Goal: Transaction & Acquisition: Purchase product/service

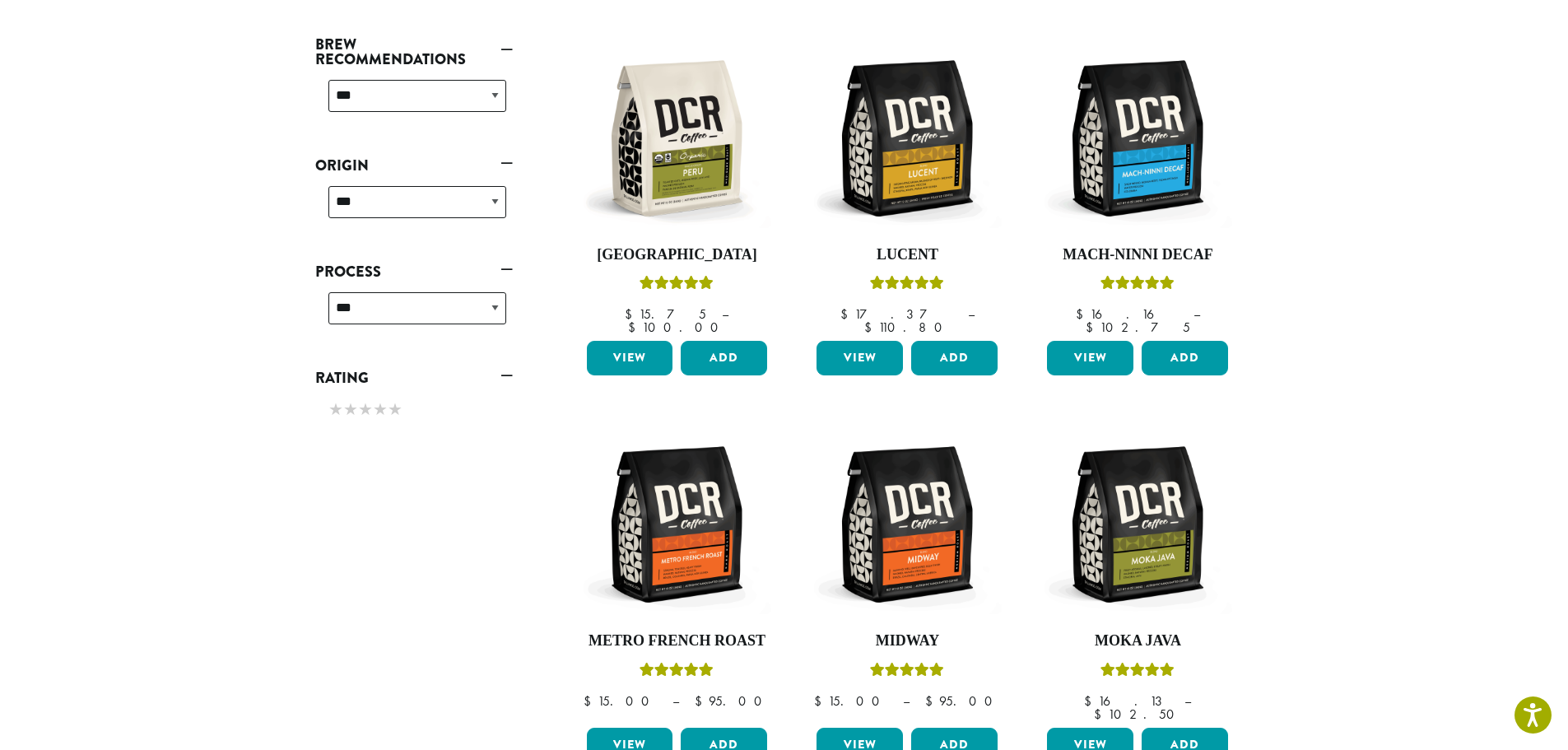
scroll to position [678, 0]
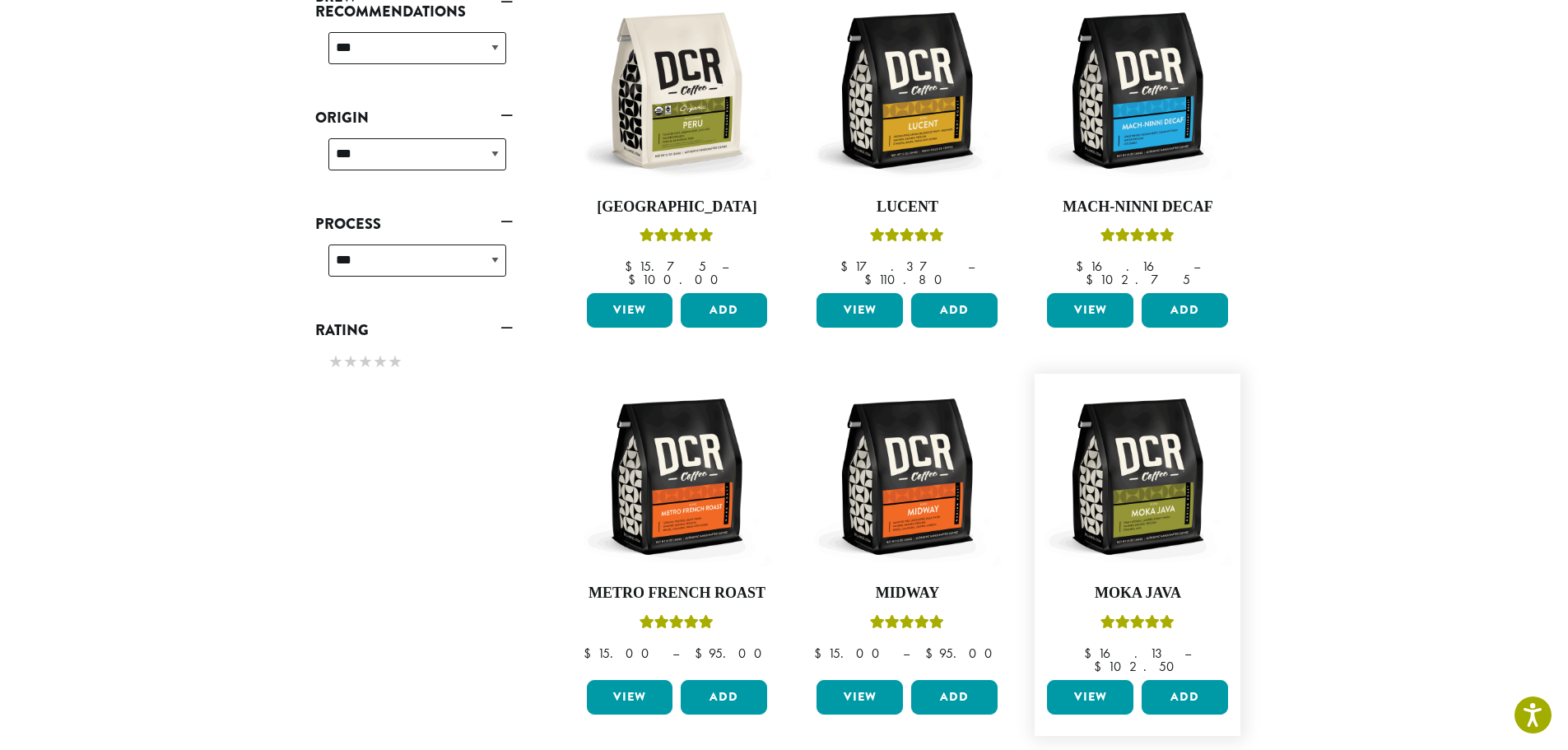
click at [1078, 680] on link "View" at bounding box center [1090, 697] width 87 height 35
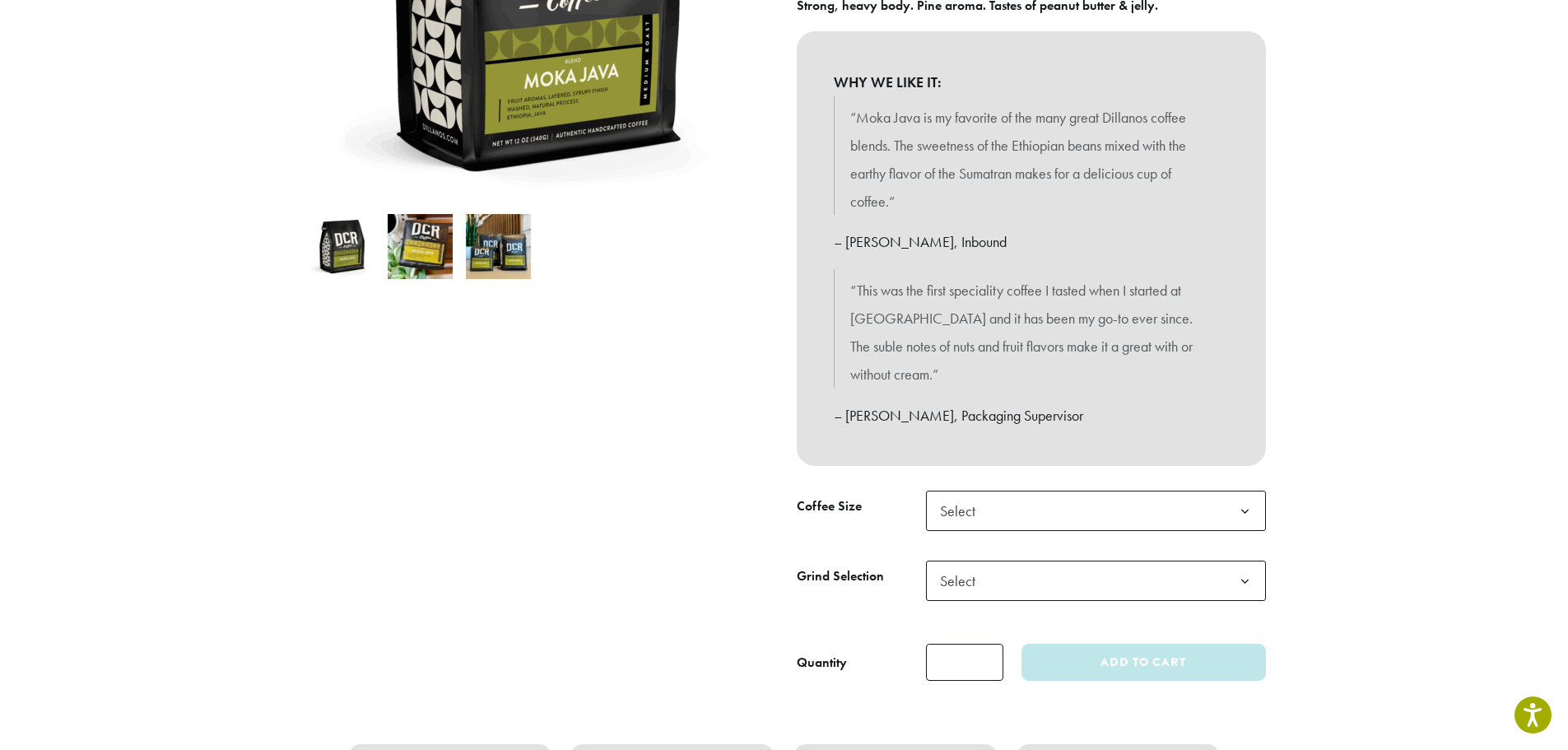
scroll to position [659, 0]
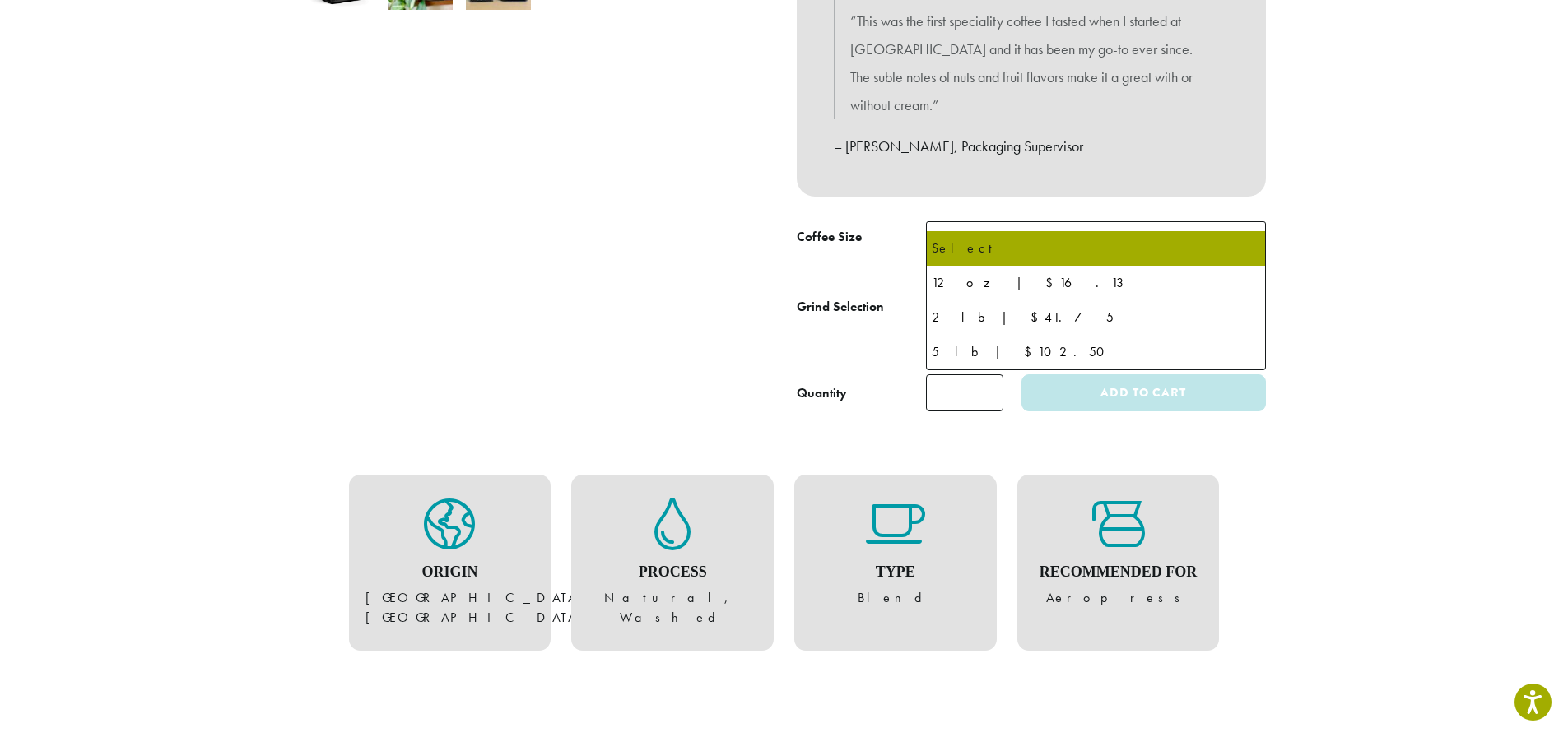
click at [1219, 222] on span "Select" at bounding box center [1096, 242] width 340 height 41
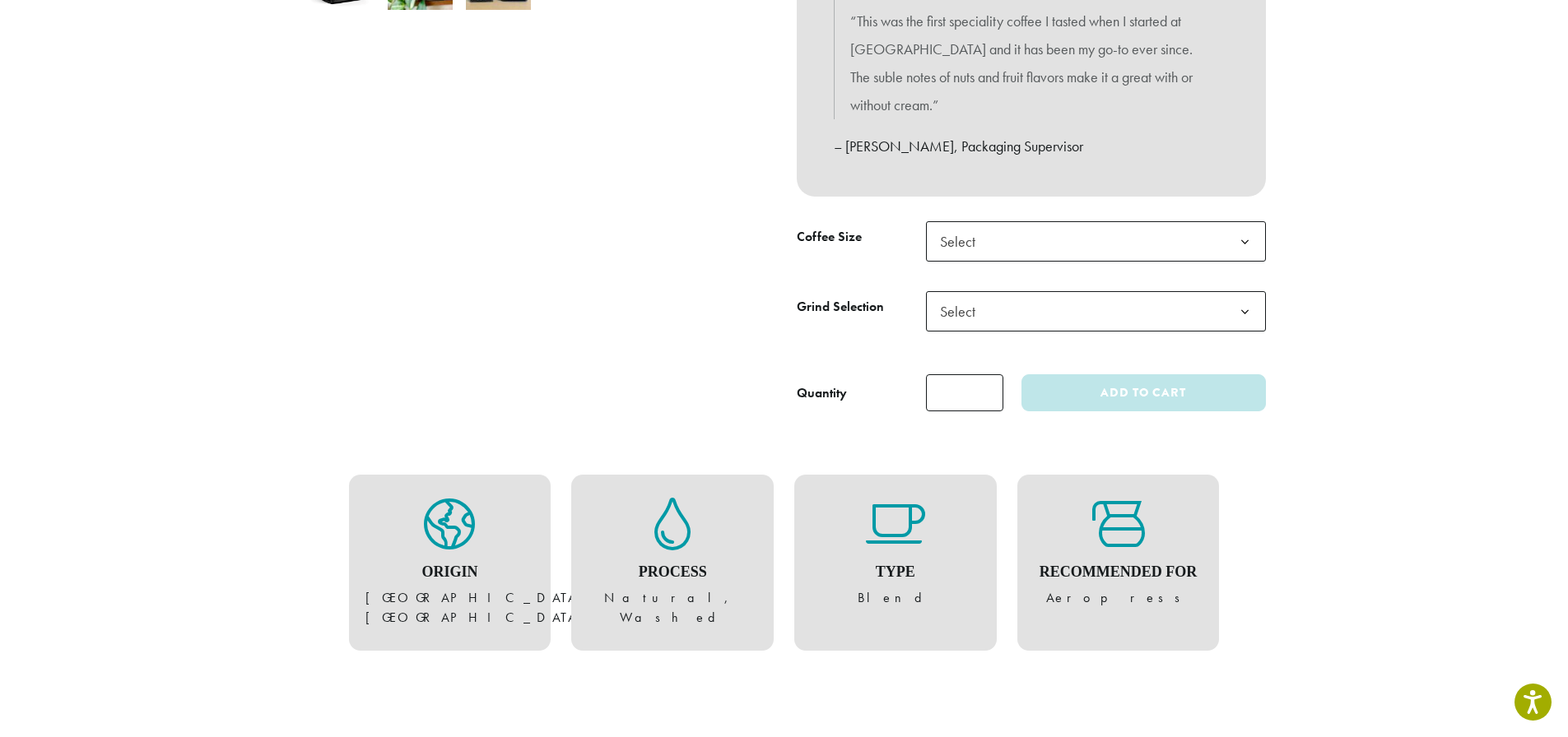
click at [886, 295] on label "Grind Selection" at bounding box center [861, 307] width 129 height 24
click at [925, 291] on select "**********" at bounding box center [925, 291] width 1 height 1
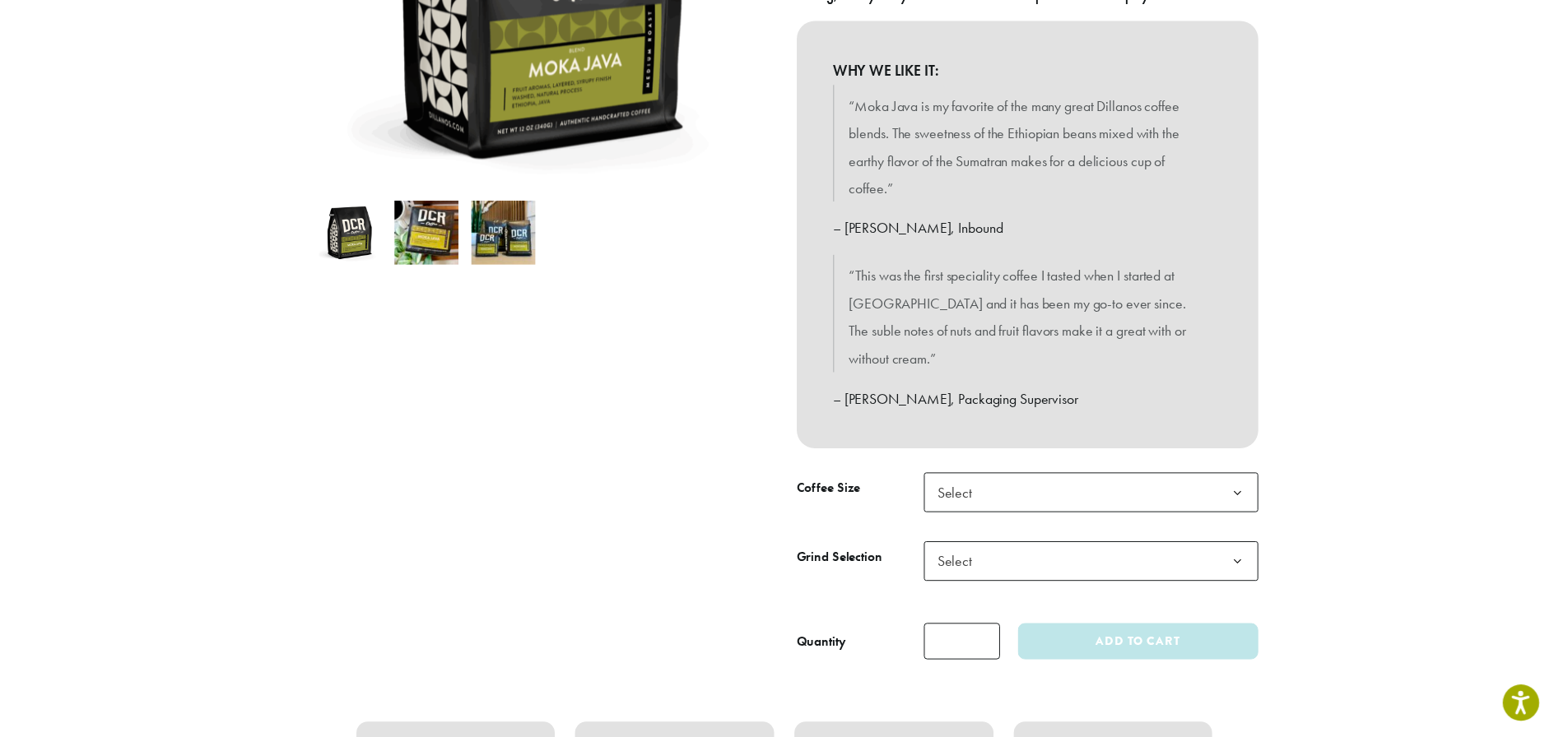
scroll to position [411, 0]
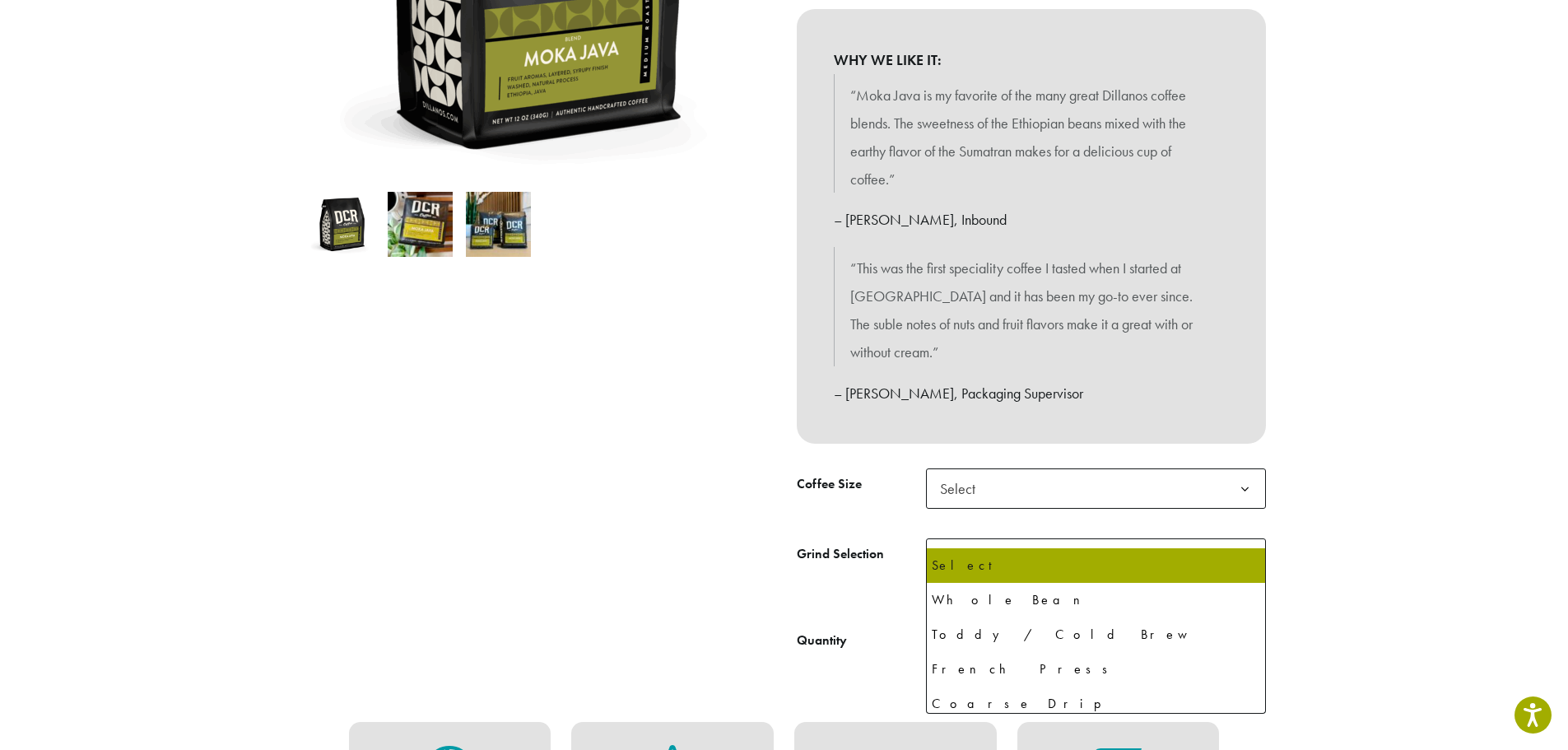
click at [1028, 538] on span "Select" at bounding box center [1096, 558] width 340 height 41
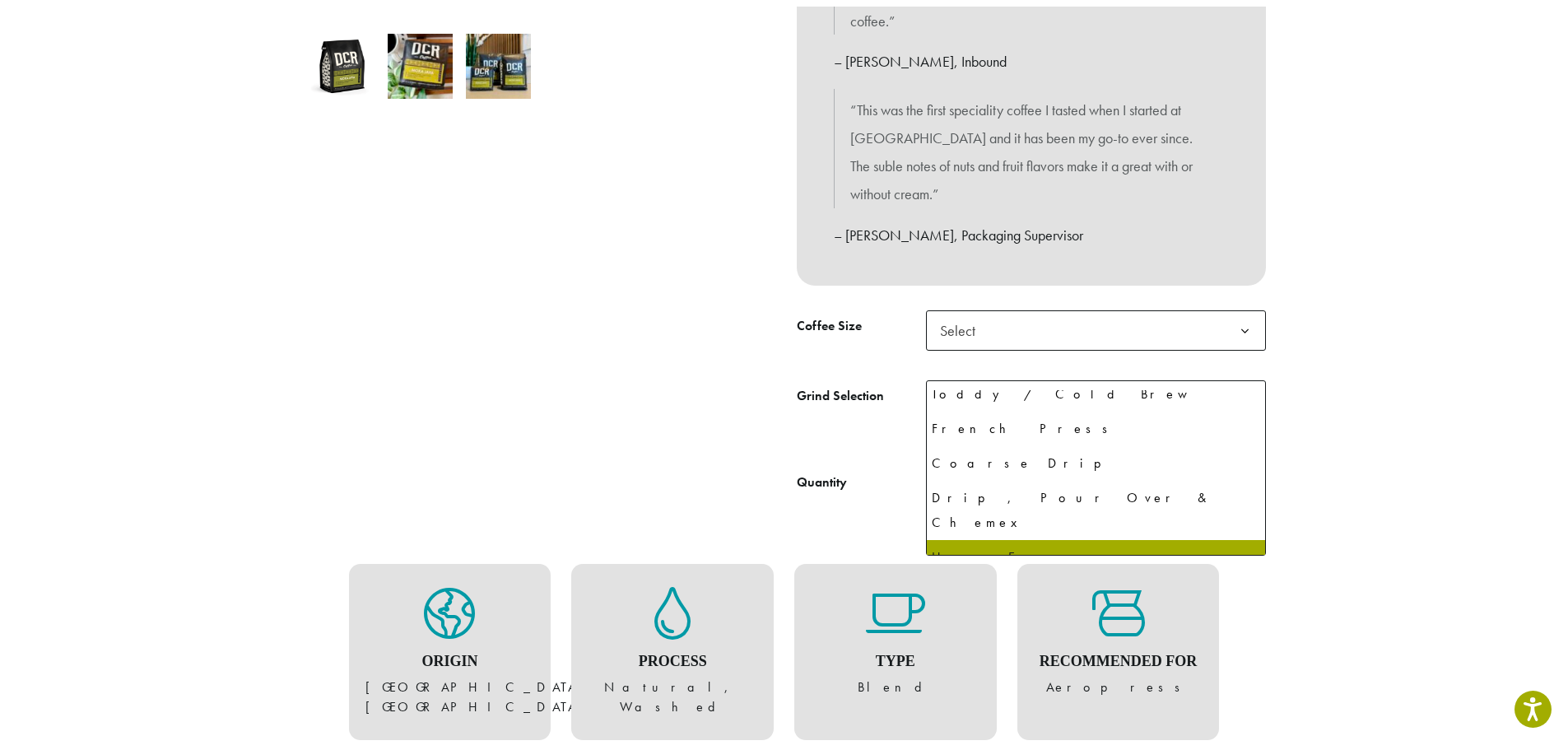
scroll to position [112, 0]
